Goal: Check status

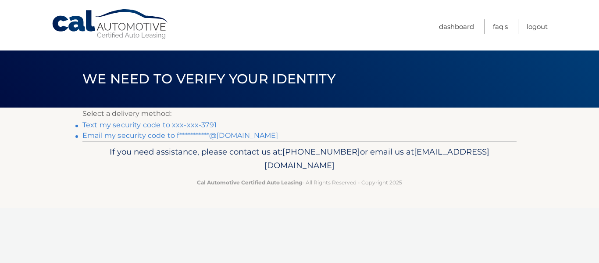
click at [131, 123] on link "Text my security code to xxx-xxx-3791" at bounding box center [149, 125] width 134 height 8
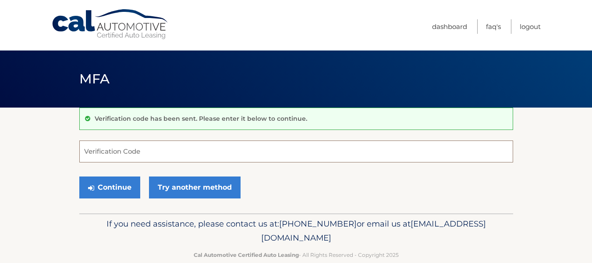
click at [106, 152] on input "Verification Code" at bounding box center [296, 151] width 434 height 22
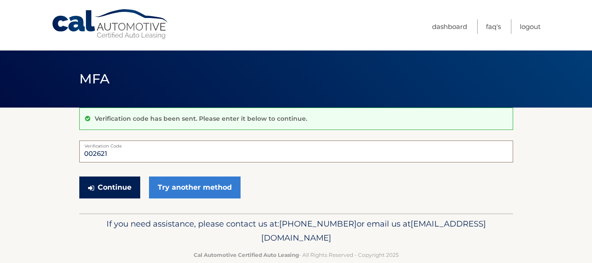
type input "002621"
click at [108, 187] on button "Continue" at bounding box center [109, 187] width 61 height 22
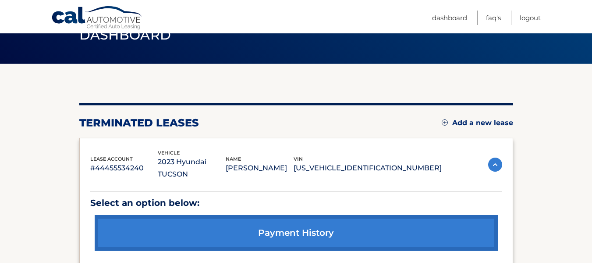
scroll to position [88, 0]
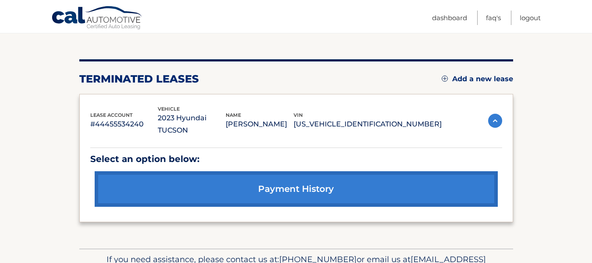
click at [292, 174] on link "payment history" at bounding box center [296, 189] width 403 height 36
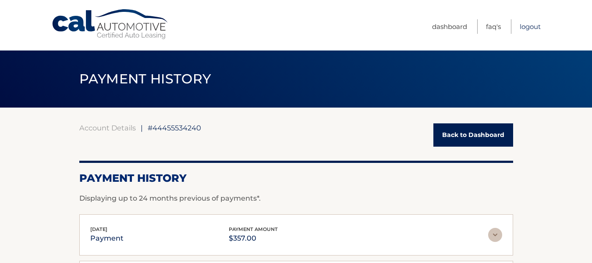
click at [526, 25] on link "Logout" at bounding box center [530, 26] width 21 height 14
